Goal: Information Seeking & Learning: Find specific fact

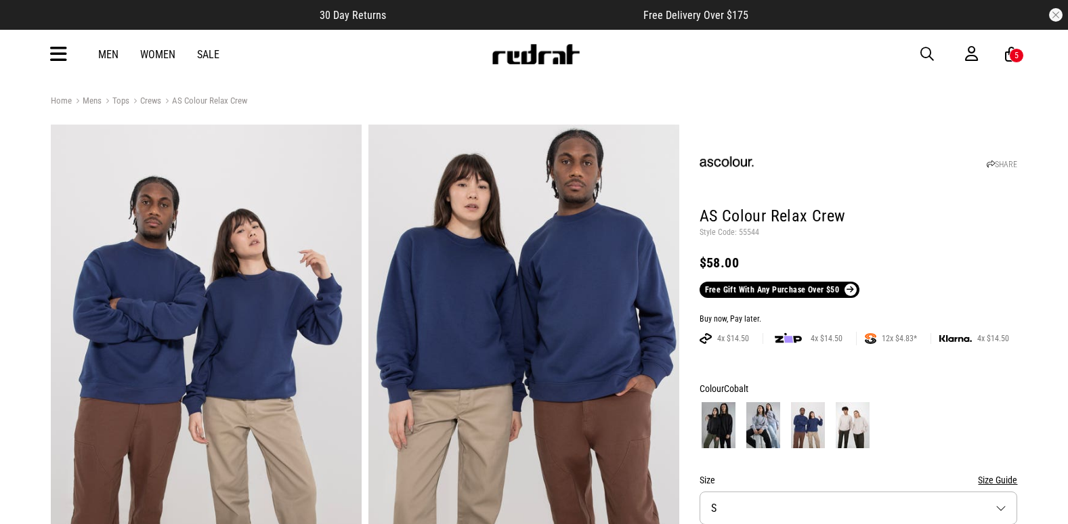
drag, startPoint x: 0, startPoint y: 0, endPoint x: 923, endPoint y: 58, distance: 924.7
click at [923, 58] on span "button" at bounding box center [927, 54] width 14 height 16
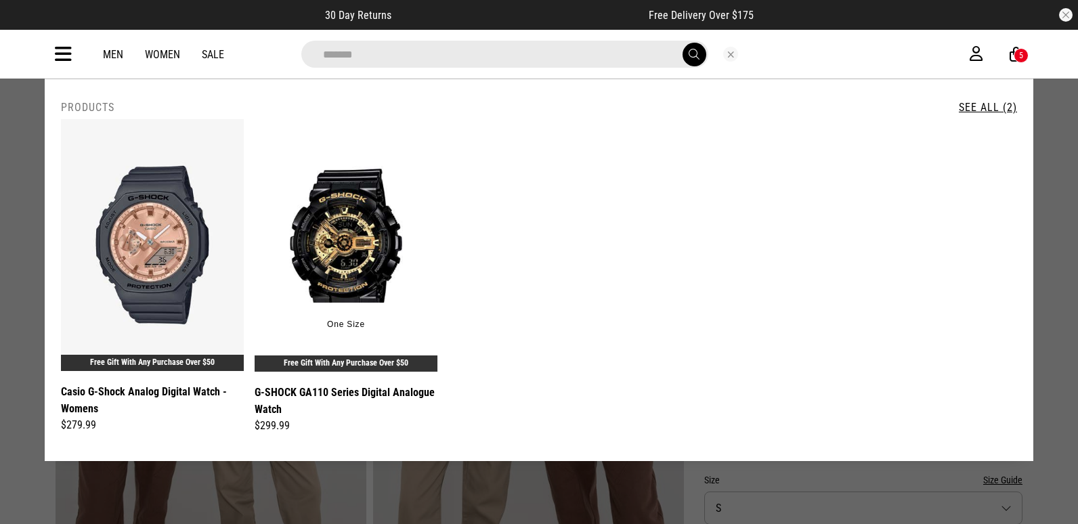
type input "*******"
click at [320, 188] on img at bounding box center [346, 245] width 183 height 253
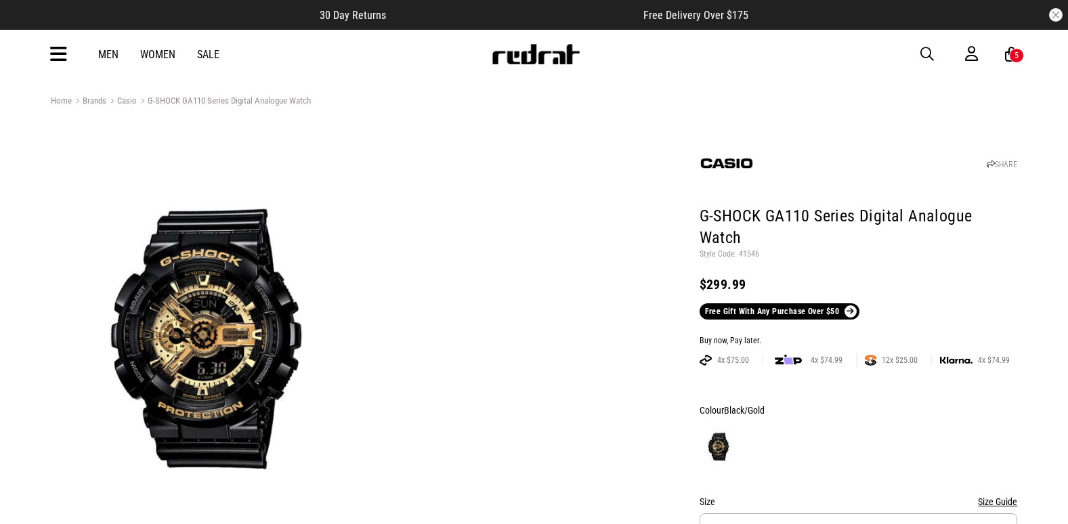
click at [748, 249] on p "Style Code: 41546" at bounding box center [858, 254] width 318 height 11
copy p "41546"
click at [930, 53] on span "button" at bounding box center [927, 54] width 14 height 16
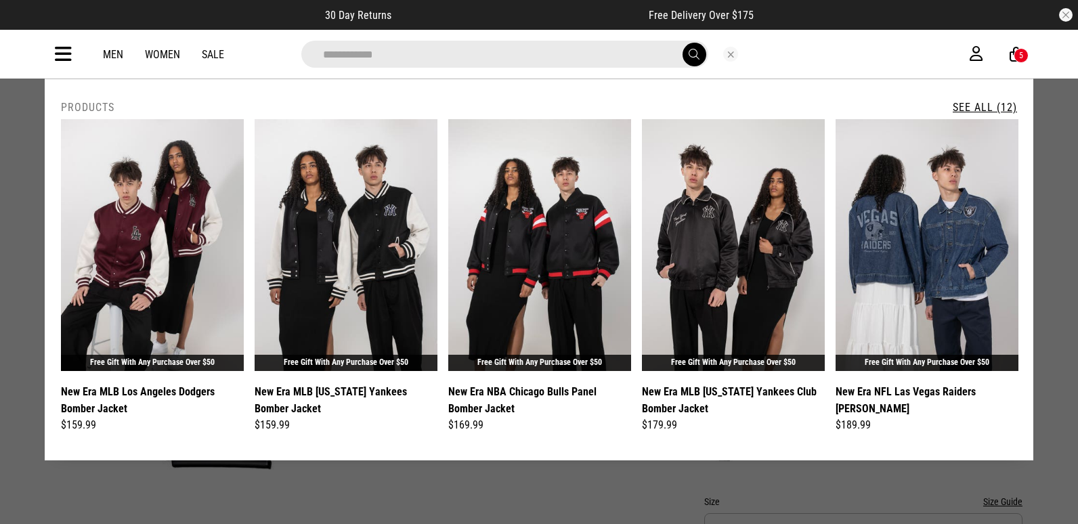
type input "**********"
click at [978, 101] on link "See All (12)" at bounding box center [985, 107] width 64 height 13
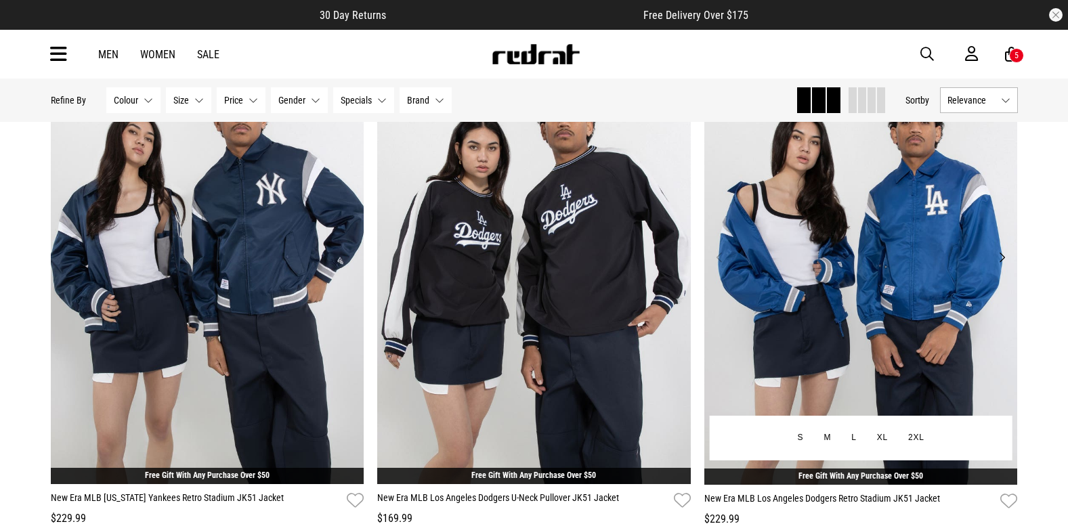
scroll to position [1693, 0]
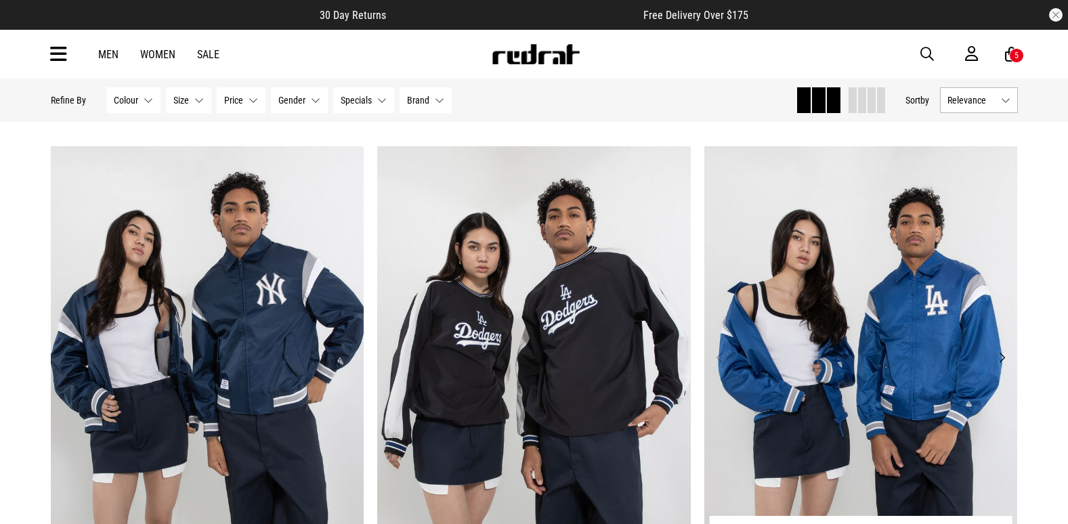
click at [894, 278] on img at bounding box center [860, 365] width 313 height 439
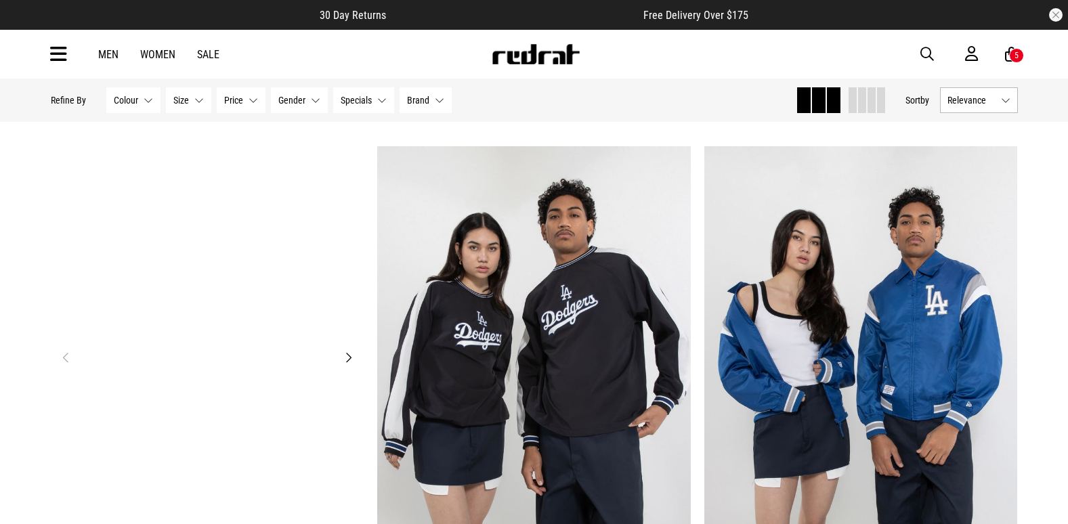
click at [106, 260] on img at bounding box center [207, 365] width 313 height 439
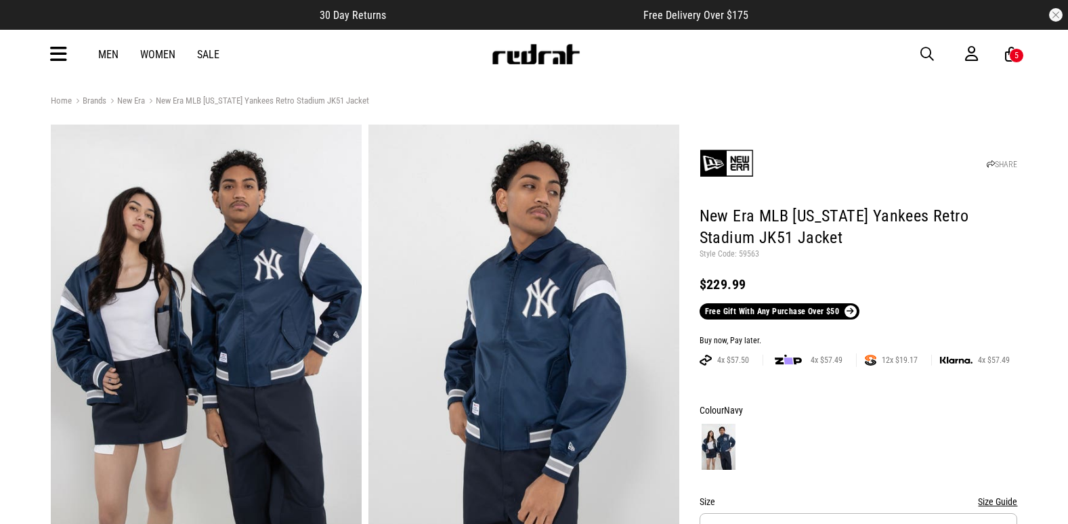
click at [748, 252] on p "Style Code: 59563" at bounding box center [858, 254] width 318 height 11
copy p "59563"
